Goal: Task Accomplishment & Management: Complete application form

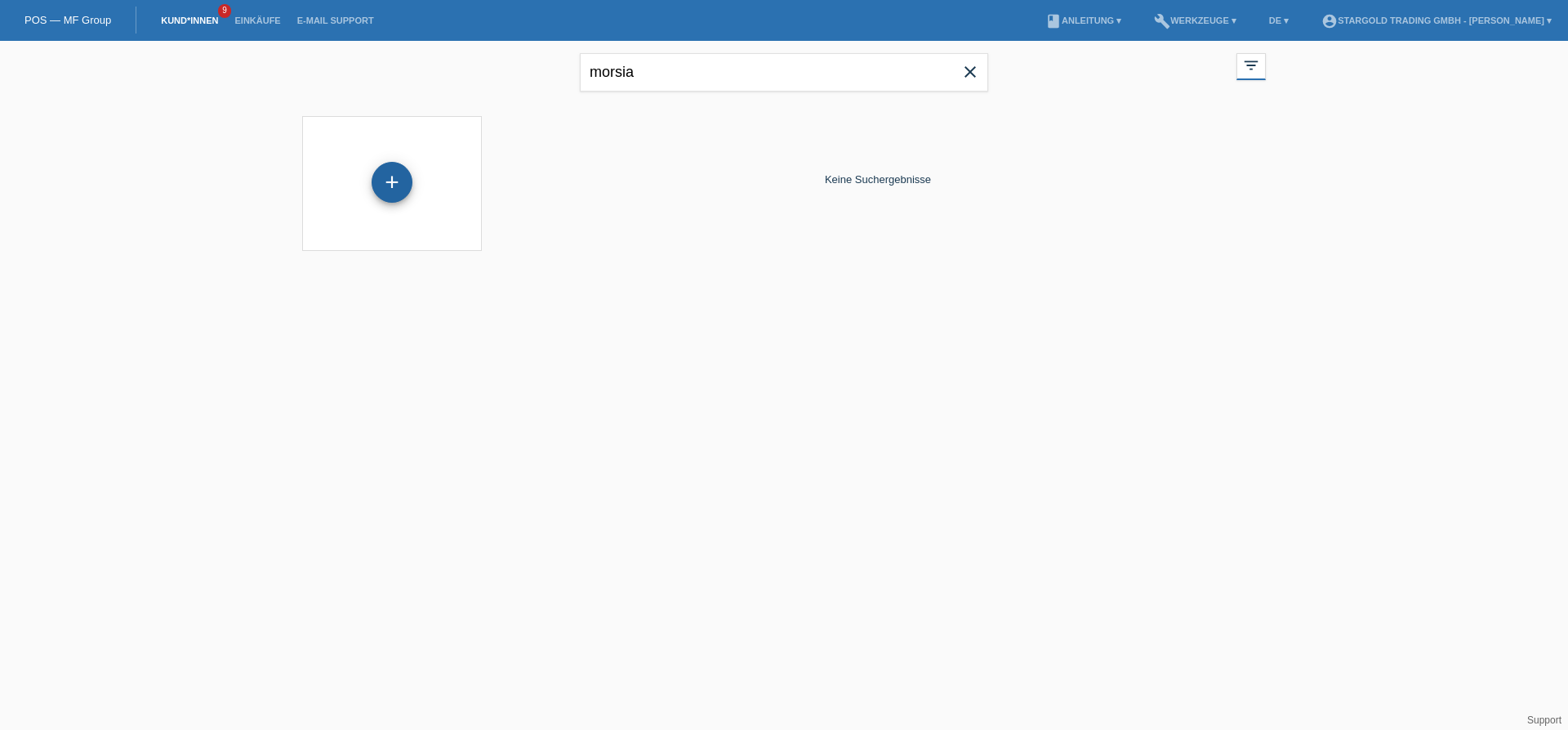
click at [399, 186] on div "+" at bounding box center [392, 182] width 41 height 41
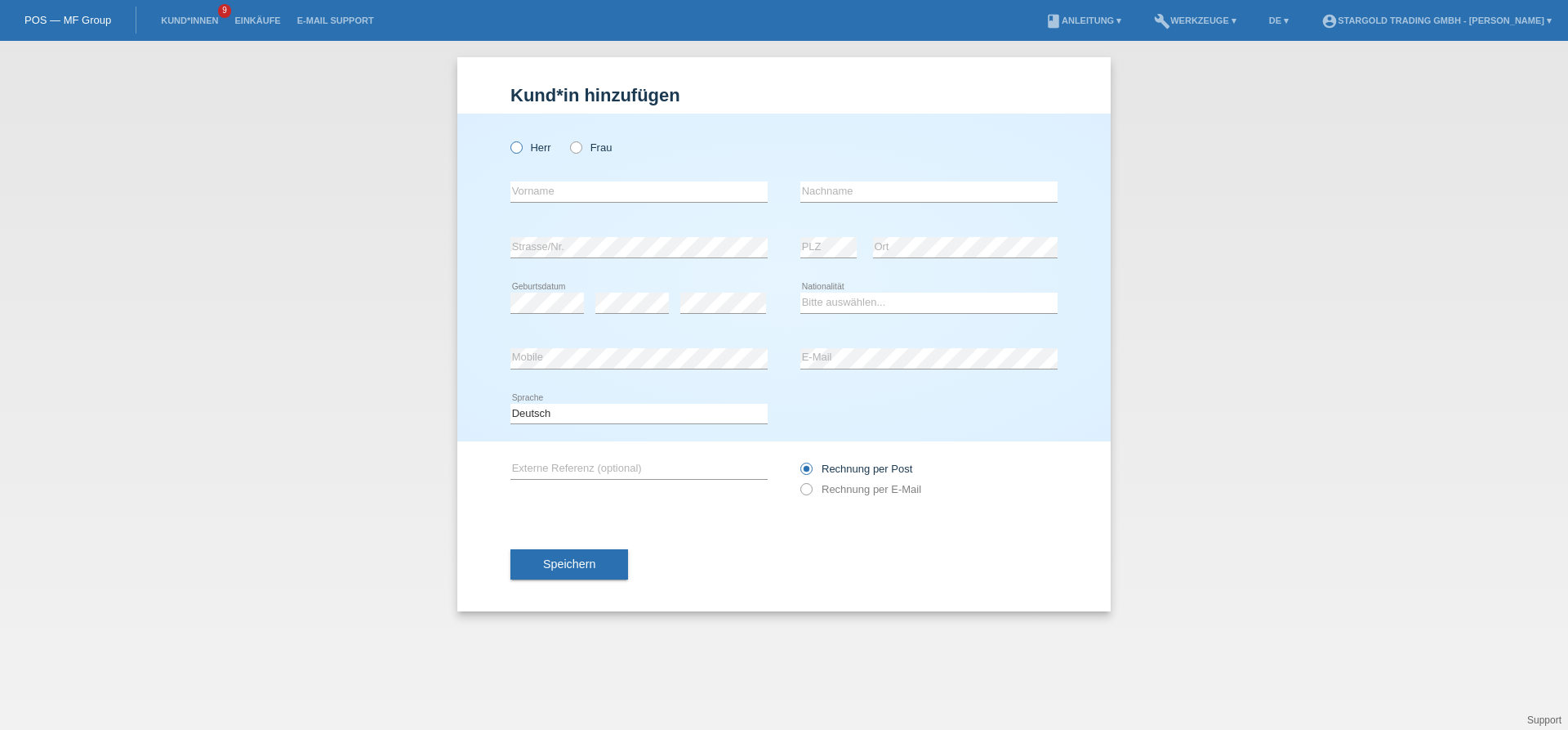
click at [509, 139] on icon at bounding box center [509, 139] width 0 height 0
click at [516, 149] on input "Herr" at bounding box center [516, 147] width 11 height 11
radio input "true"
click at [632, 192] on input "text" at bounding box center [638, 192] width 257 height 20
type input "Lewis"
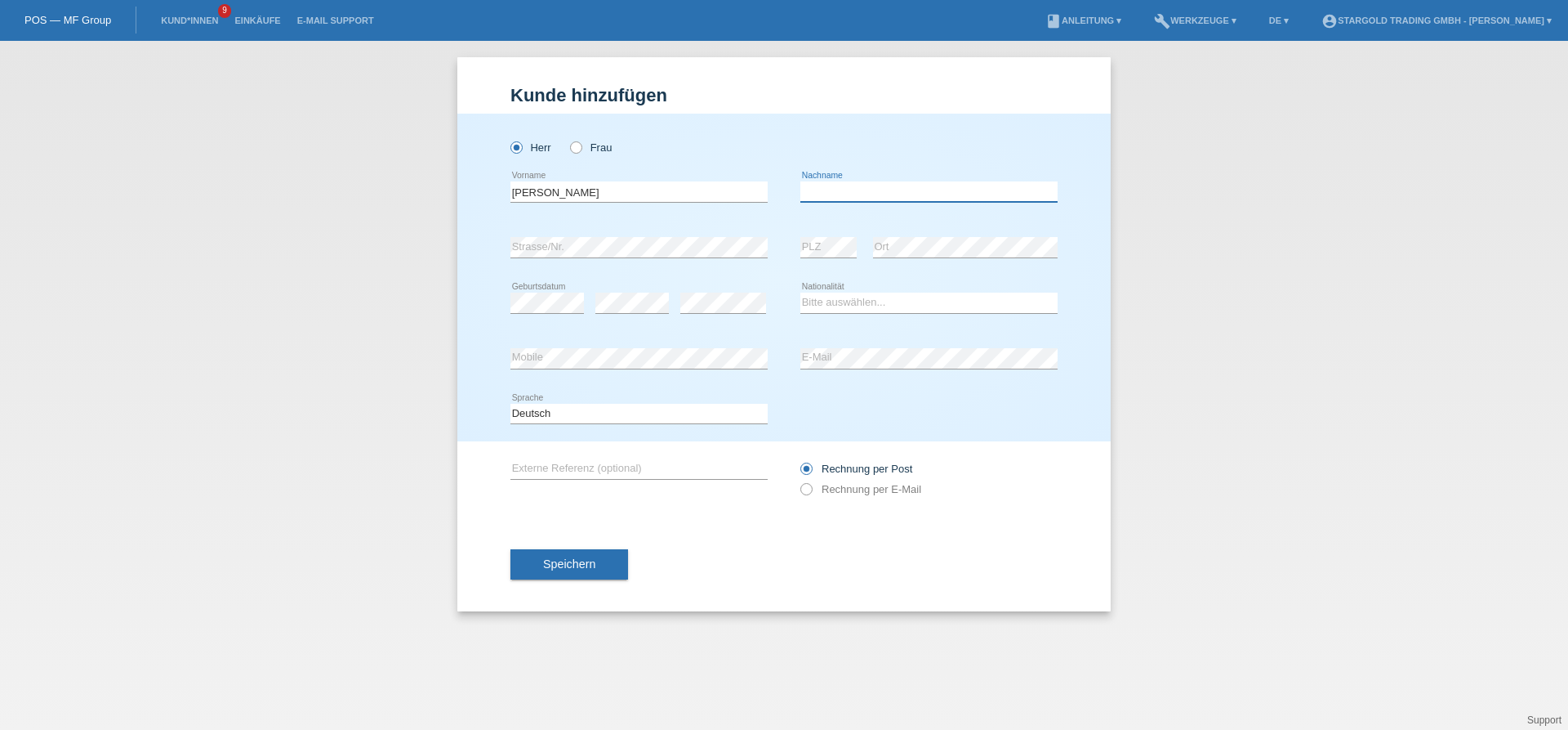
click at [886, 187] on input "text" at bounding box center [929, 192] width 257 height 20
type input "Morisa"
click at [801, 292] on select "Bitte auswählen... Schweiz Deutschland Liechtenstein Österreich ------------ Af…" at bounding box center [929, 301] width 257 height 19
select select "IT"
click option "Italien" at bounding box center [0, 0] width 0 height 0
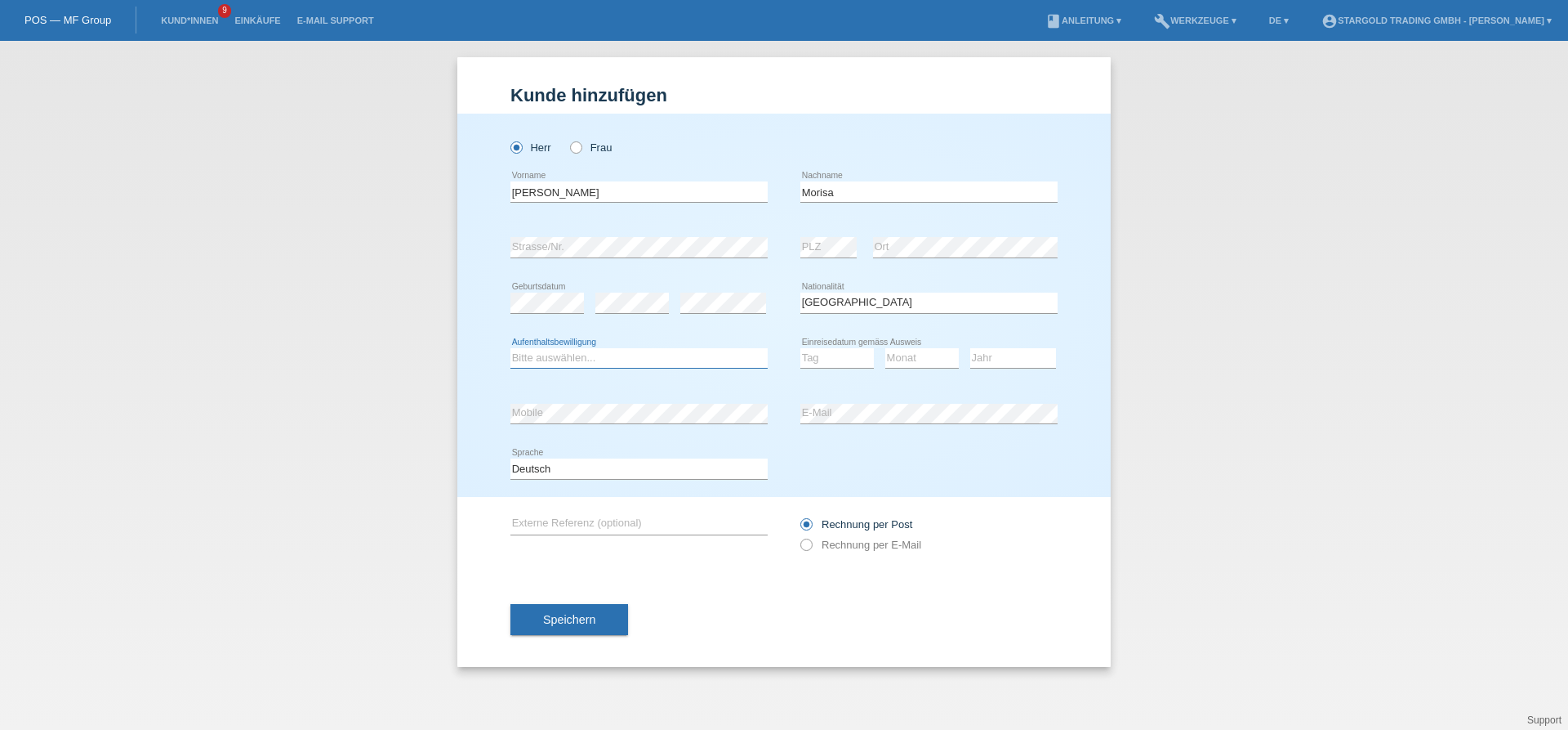
click at [510, 348] on select "Bitte auswählen... C B B - Flüchtlingsstatus Andere" at bounding box center [638, 358] width 257 height 19
select select "B"
click option "B" at bounding box center [0, 0] width 0 height 0
click at [801, 348] on select "Tag 01 02 03 04 05 06 07 08 09 10 11" at bounding box center [837, 358] width 74 height 19
select select "01"
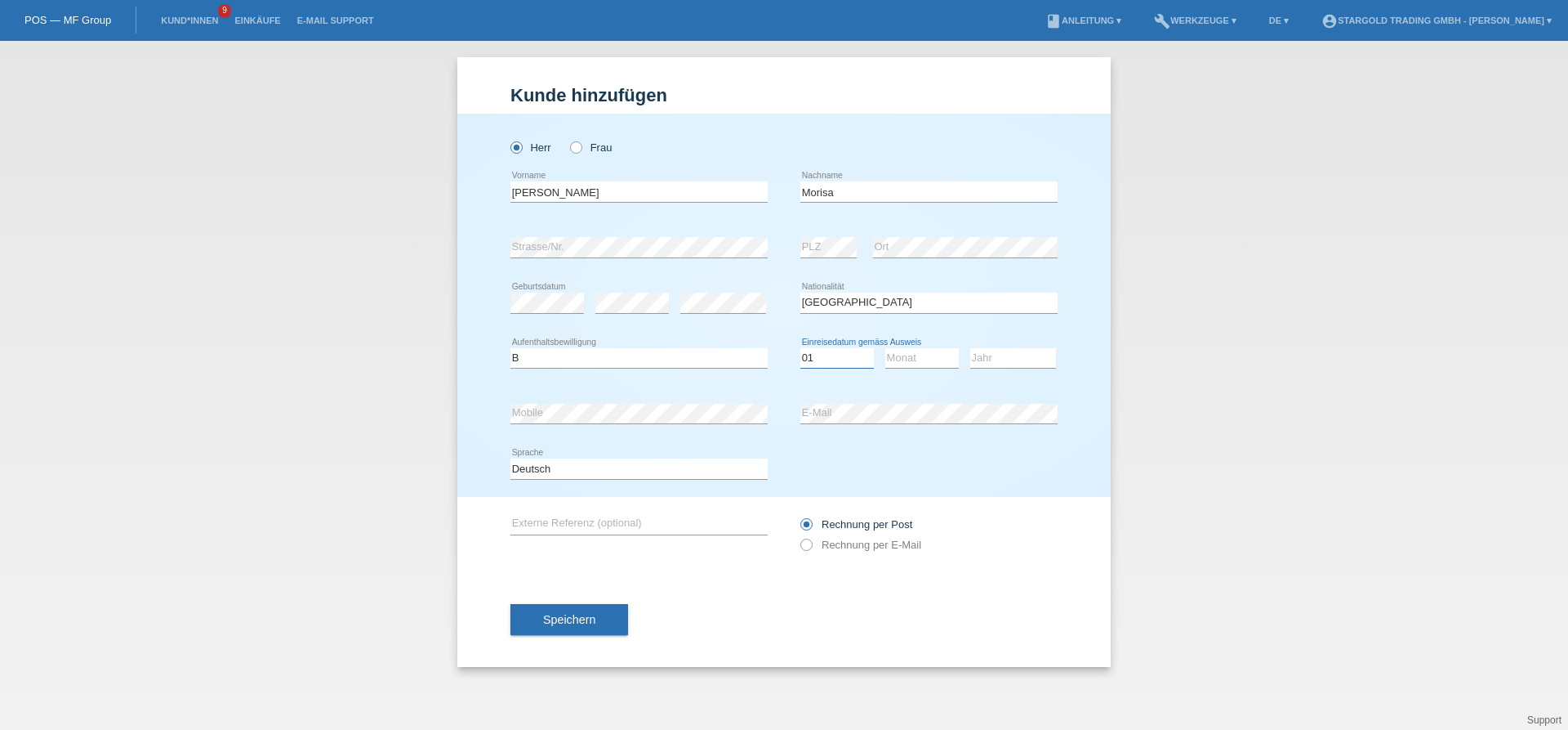
click option "01" at bounding box center [0, 0] width 0 height 0
click at [885, 348] on select "Monat 01 02 03 04 05 06 07 08 09 10 11" at bounding box center [922, 358] width 74 height 19
select select "08"
click option "08" at bounding box center [0, 0] width 0 height 0
click at [970, 348] on select "Jahr 2025 2024 2023 2022 2021 2020 2019 2018 2017 2016 2015 2014 2013 2012 2011…" at bounding box center [1012, 358] width 86 height 19
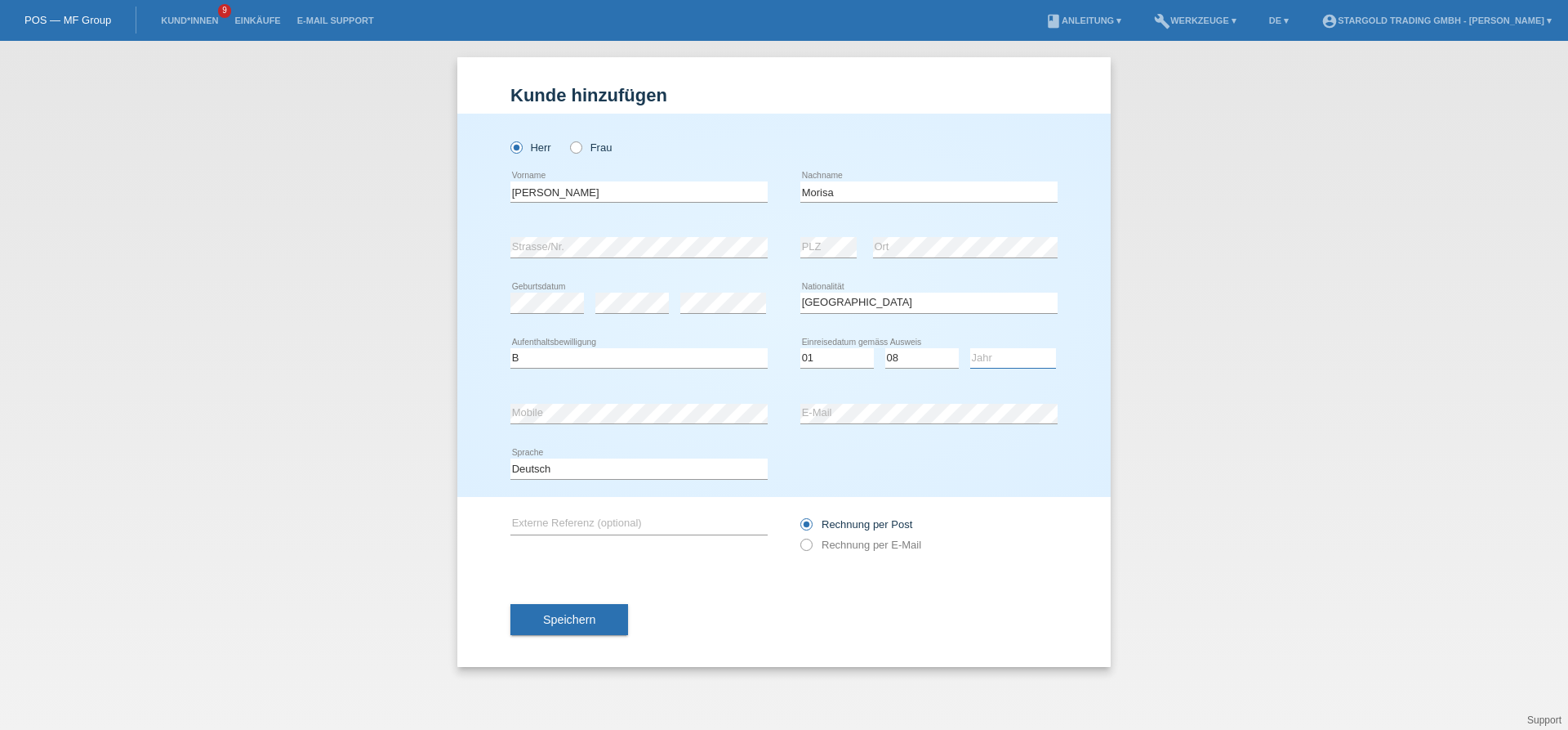
select select "2025"
click option "2025" at bounding box center [0, 0] width 0 height 0
click at [809, 552] on input "Rechnung per E-Mail" at bounding box center [806, 548] width 11 height 20
radio input "true"
click at [809, 552] on input "Rechnung per E-Mail" at bounding box center [806, 548] width 11 height 20
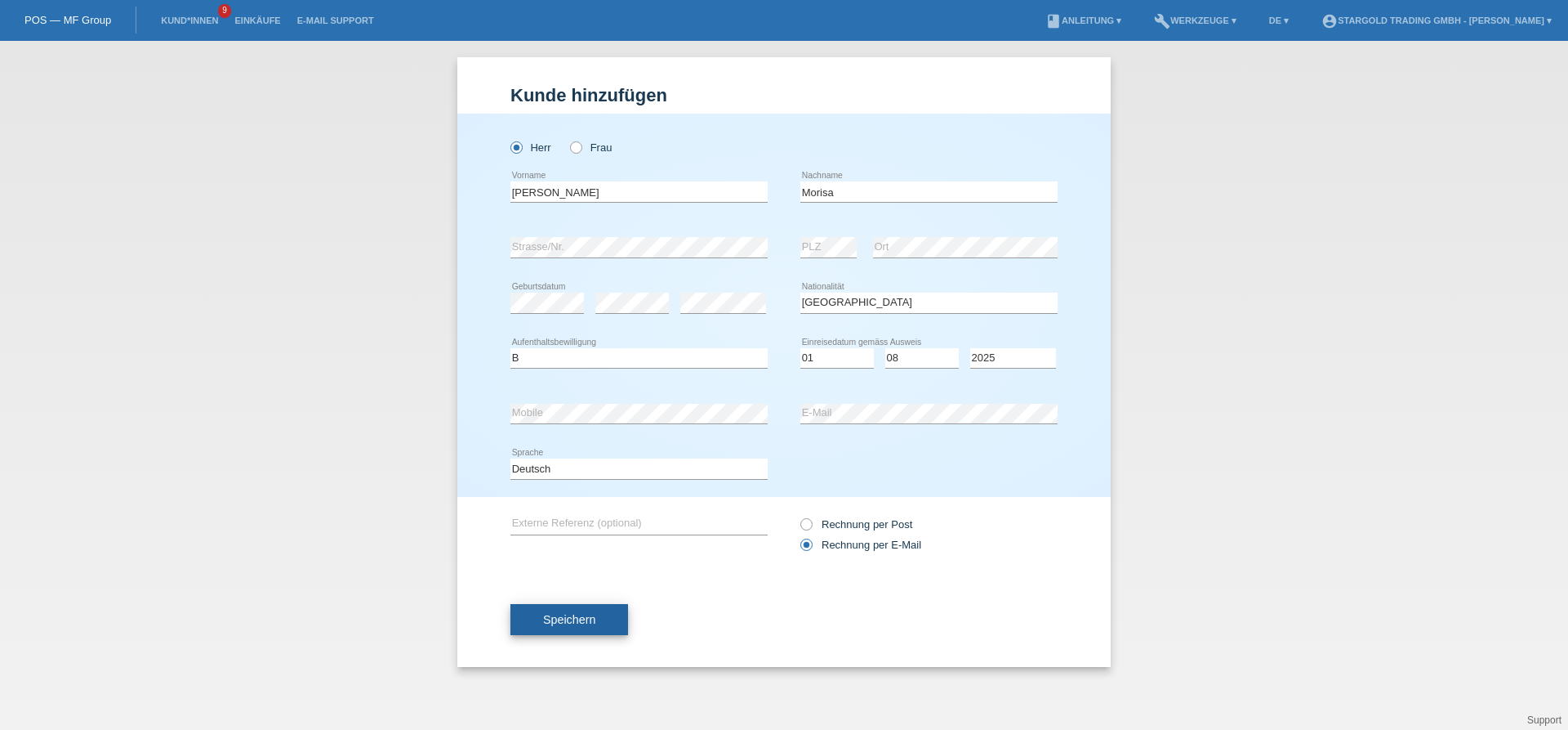
click at [609, 613] on button "Speichern" at bounding box center [569, 619] width 118 height 31
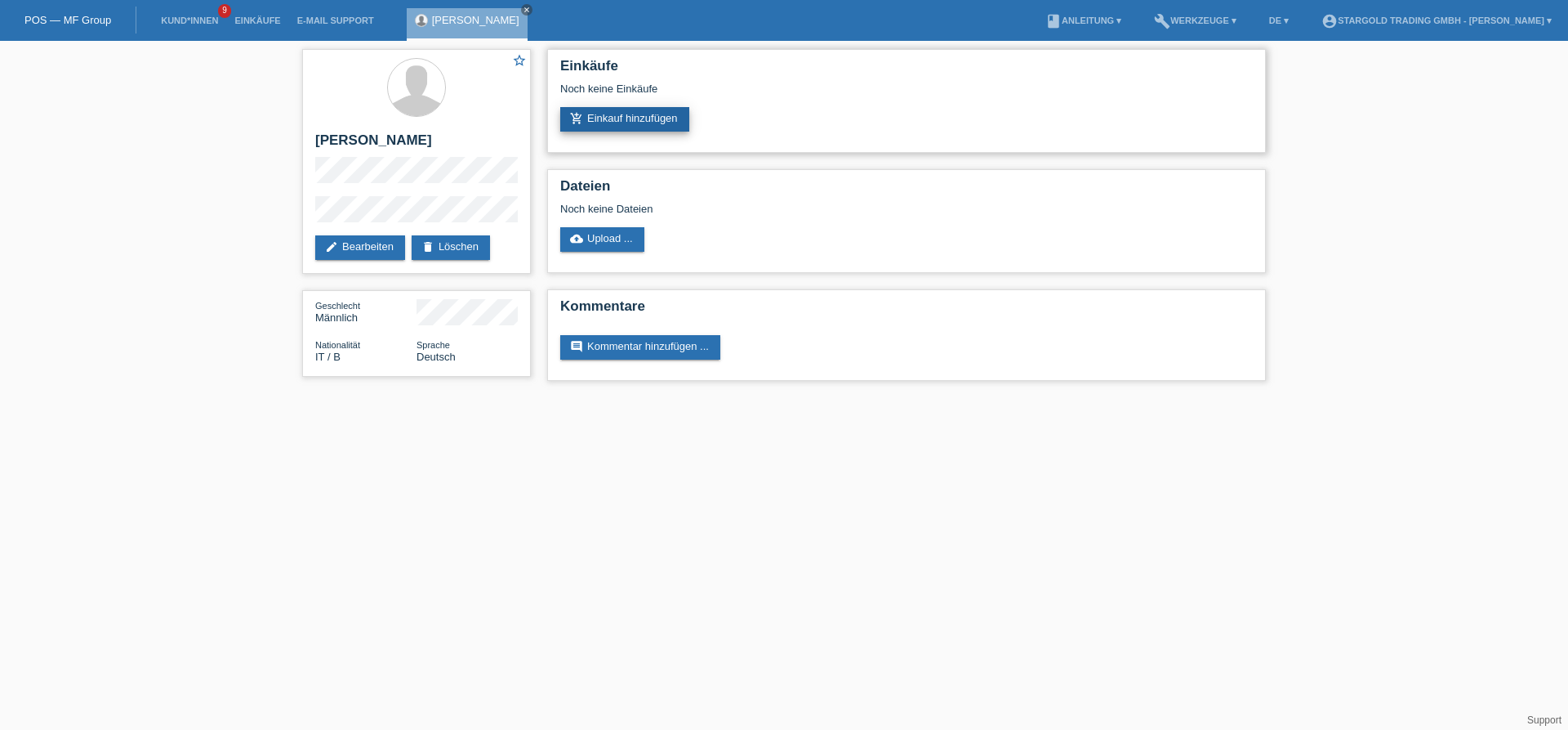
click at [683, 123] on link "add_shopping_cart Einkauf hinzufügen" at bounding box center [625, 119] width 129 height 25
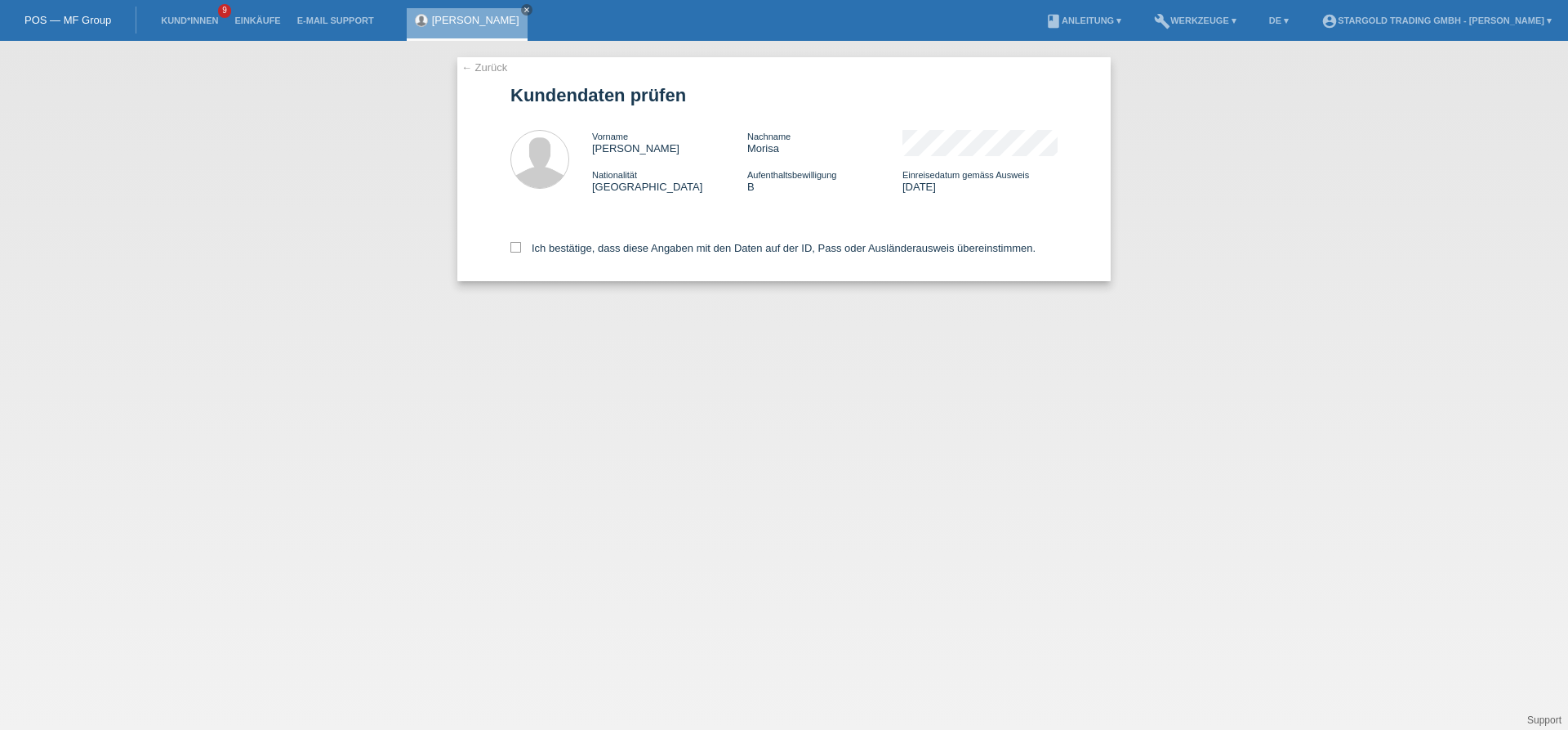
click at [522, 263] on div "Ich bestätige, dass diese Angaben mit den Daten auf der ID, Pass oder Ausländer…" at bounding box center [784, 245] width 547 height 72
click at [519, 249] on icon at bounding box center [516, 247] width 11 height 11
click at [519, 249] on input "Ich bestätige, dass diese Angaben mit den Daten auf der ID, Pass oder Ausländer…" at bounding box center [516, 247] width 11 height 11
checkbox input "true"
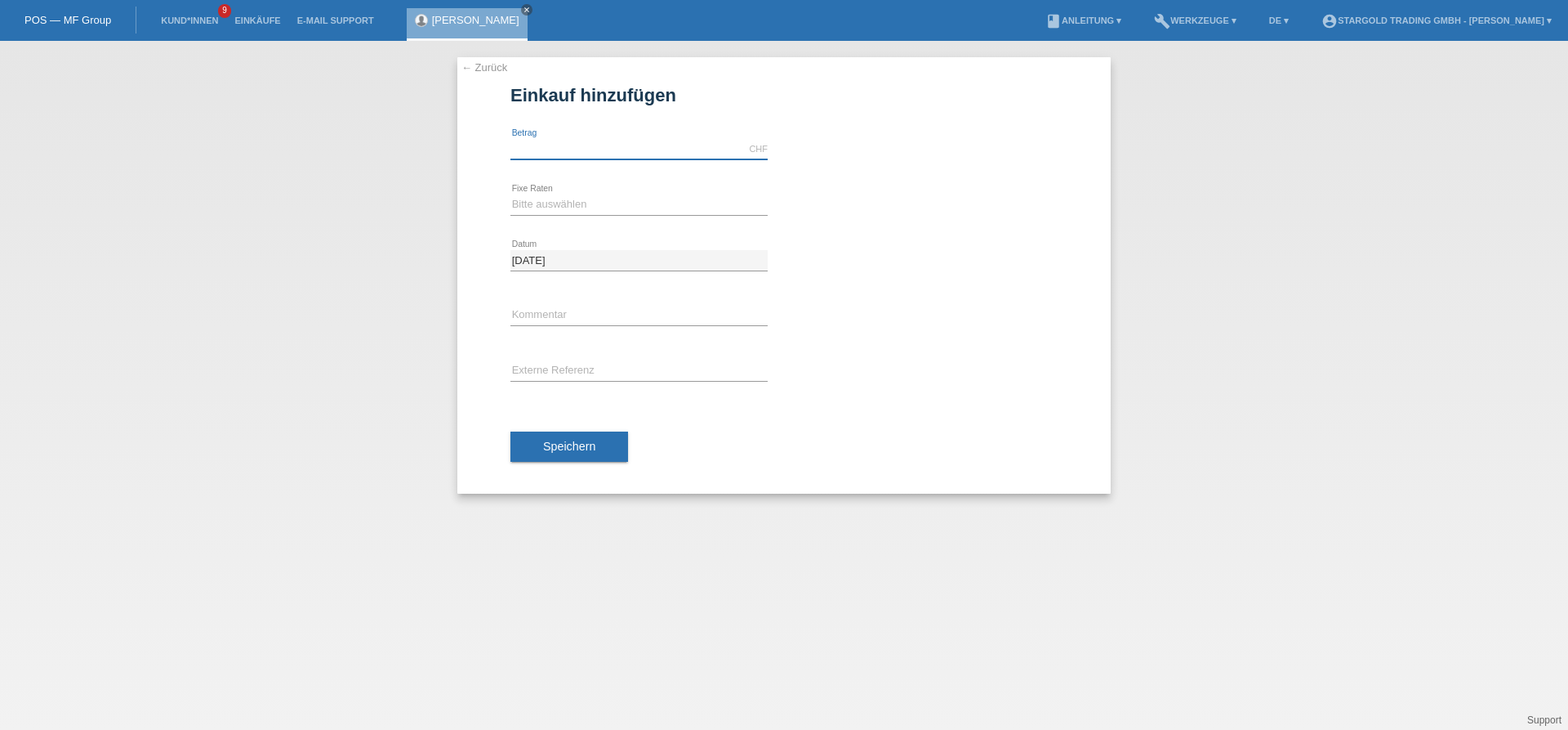
click at [585, 155] on input "text" at bounding box center [638, 149] width 257 height 20
type input "11000.00"
click at [510, 194] on select "Bitte auswählen 6 Raten 12 Raten 18 Raten 24 Raten 36 Raten 48 Raten" at bounding box center [638, 204] width 257 height 19
select select "497"
click option "48 Raten" at bounding box center [0, 0] width 0 height 0
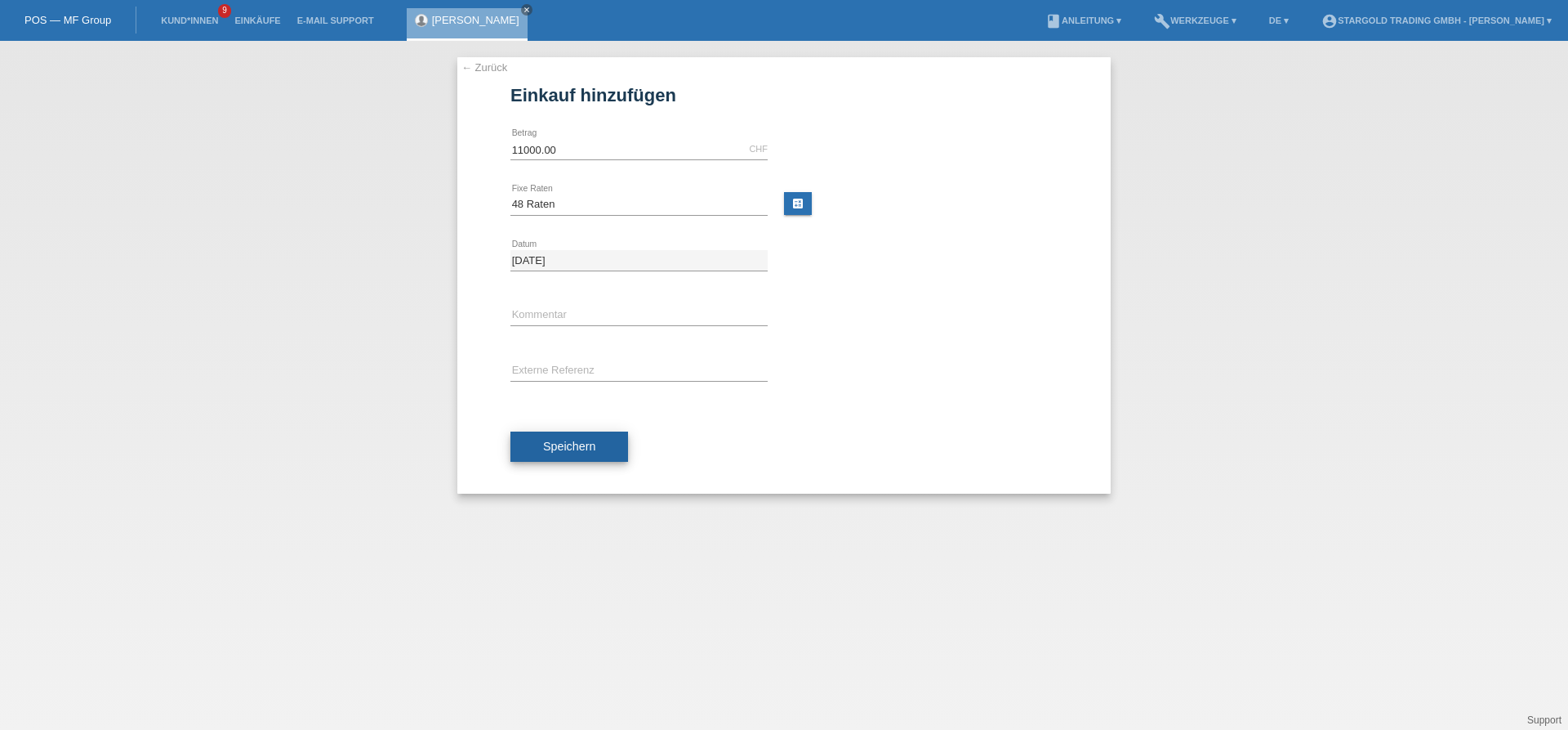
click at [556, 446] on span "Speichern" at bounding box center [569, 446] width 53 height 13
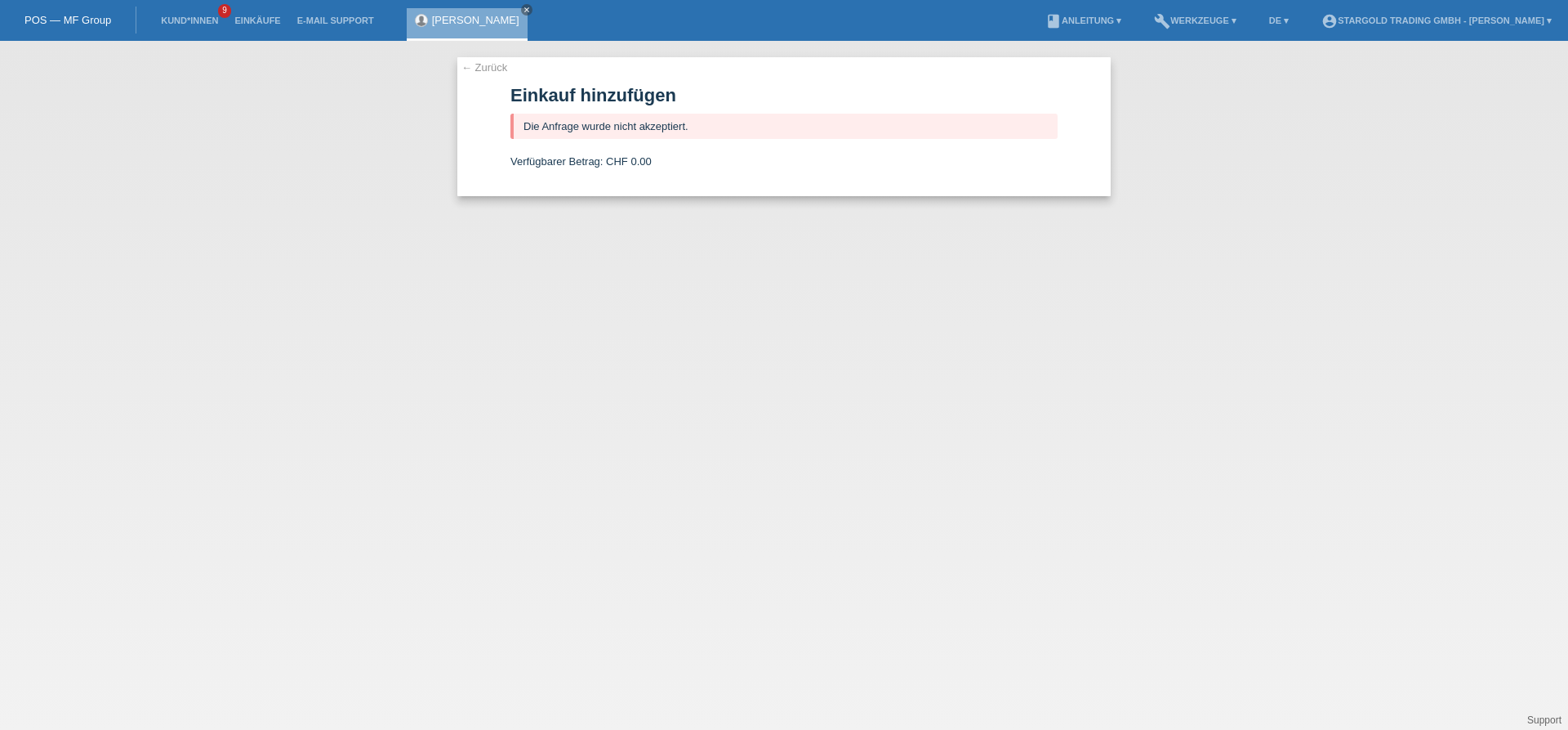
click at [502, 63] on link "← Zurück" at bounding box center [485, 67] width 46 height 12
